Goal: Information Seeking & Learning: Learn about a topic

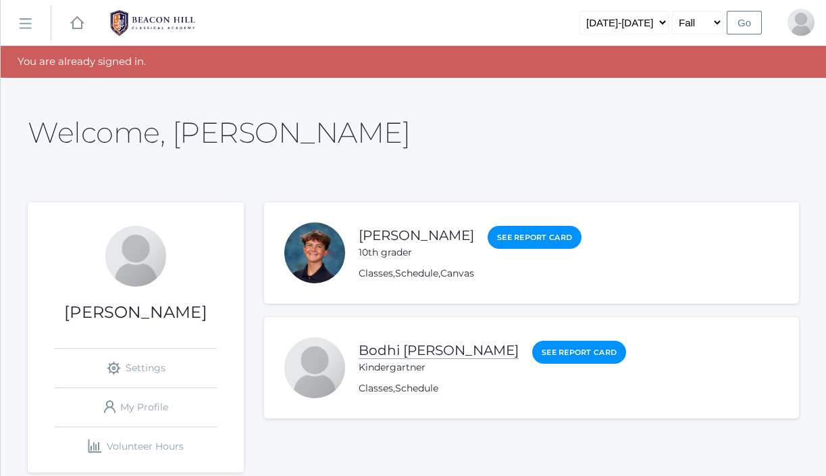
click at [391, 349] on link "Bodhi [PERSON_NAME]" at bounding box center [439, 350] width 160 height 17
click at [391, 370] on div "Kindergartner" at bounding box center [439, 367] width 160 height 14
click at [368, 392] on link "Classes" at bounding box center [376, 388] width 34 height 13
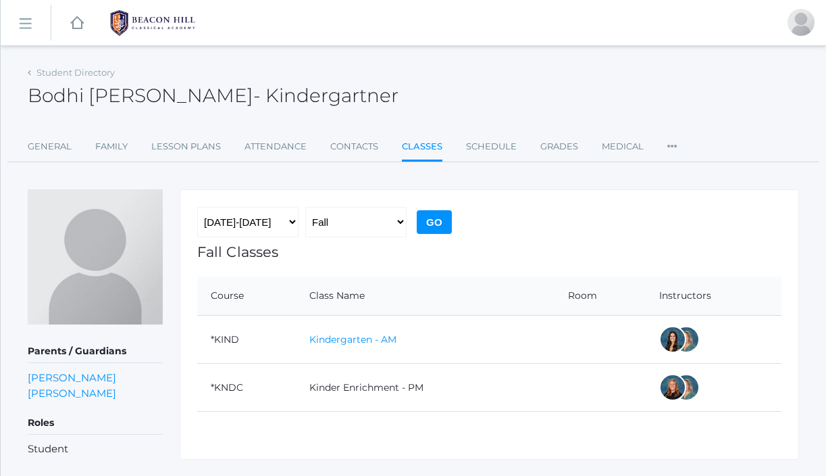
click at [366, 340] on link "Kindergarten - AM" at bounding box center [352, 339] width 87 height 12
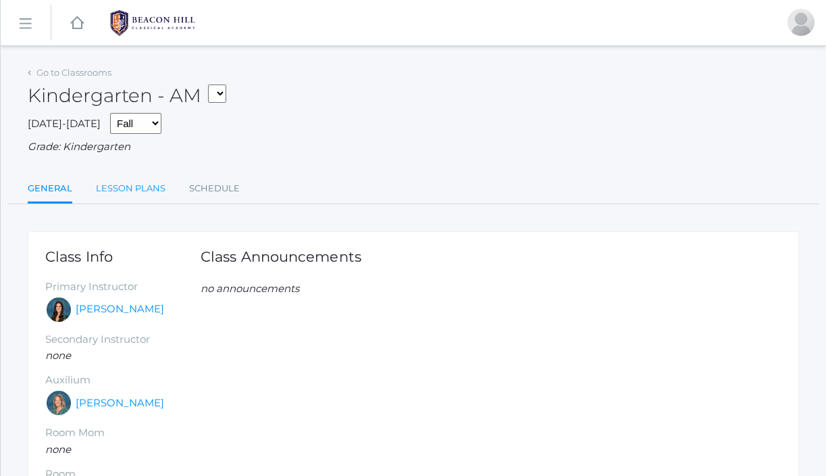
click at [130, 191] on link "Lesson Plans" at bounding box center [131, 188] width 70 height 27
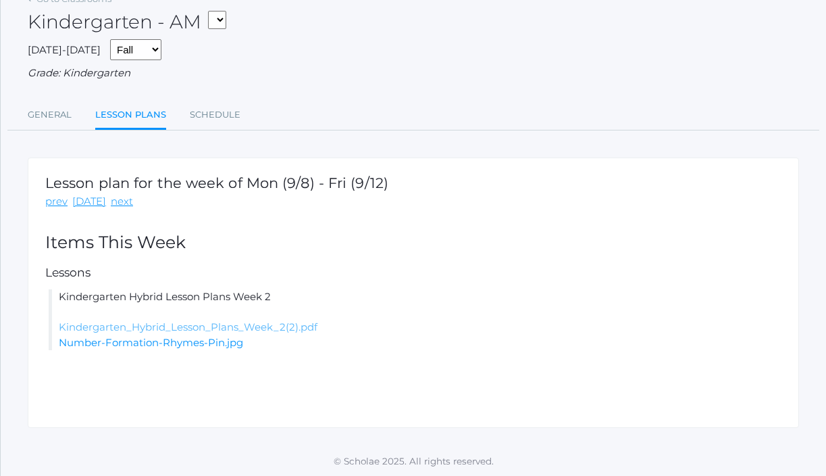
scroll to position [74, 0]
click at [182, 345] on link "Number-Formation-Rhymes-Pin.jpg" at bounding box center [151, 341] width 184 height 13
click at [249, 325] on link "Kindergarten_Hybrid_Lesson_Plans_Week_2(2).pdf" at bounding box center [188, 326] width 259 height 13
